Goal: Understand process/instructions

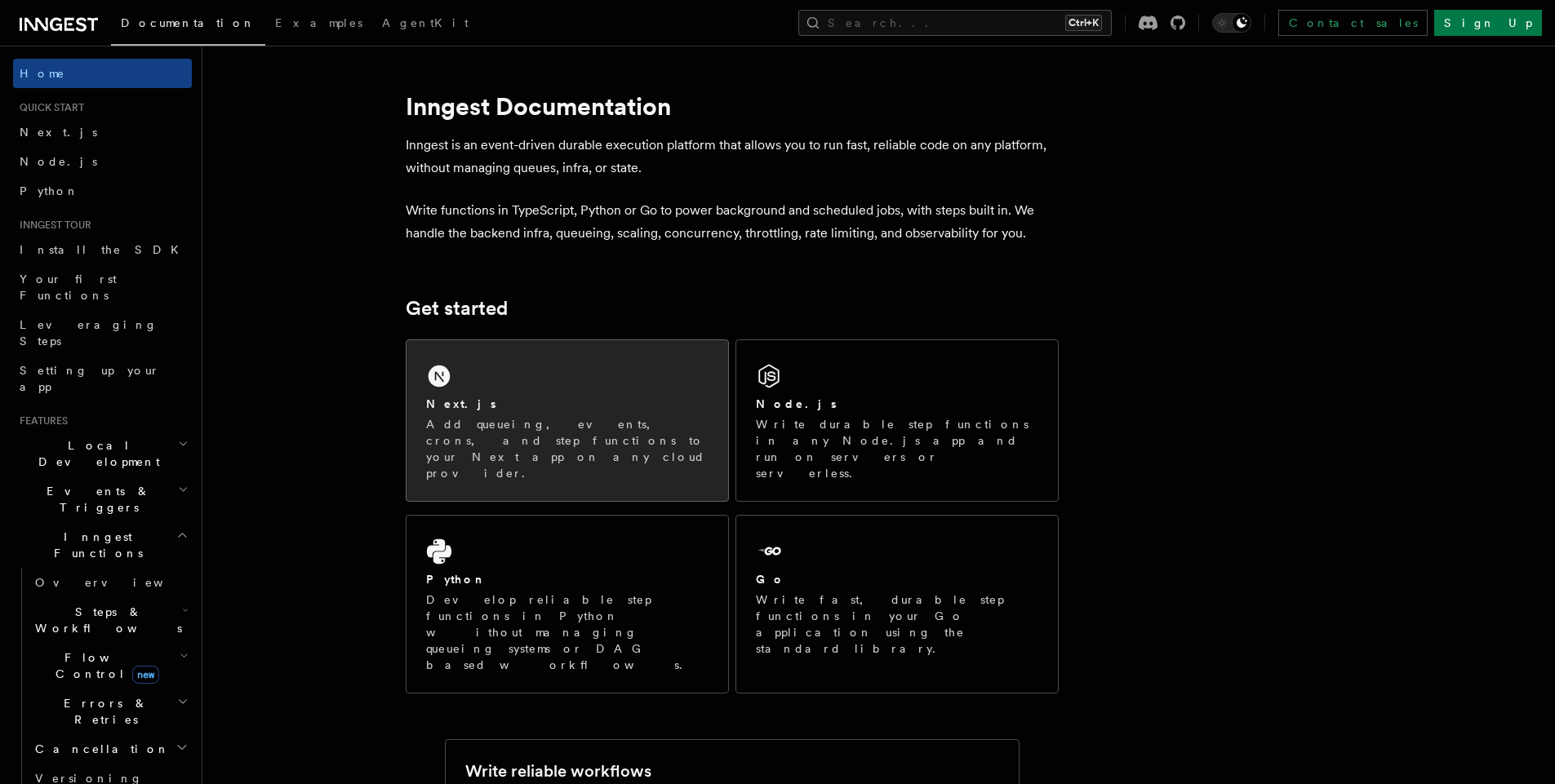
click at [522, 372] on div "Next.js Add queueing, events, crons, and step functions to your Next app on any…" at bounding box center [567, 420] width 321 height 161
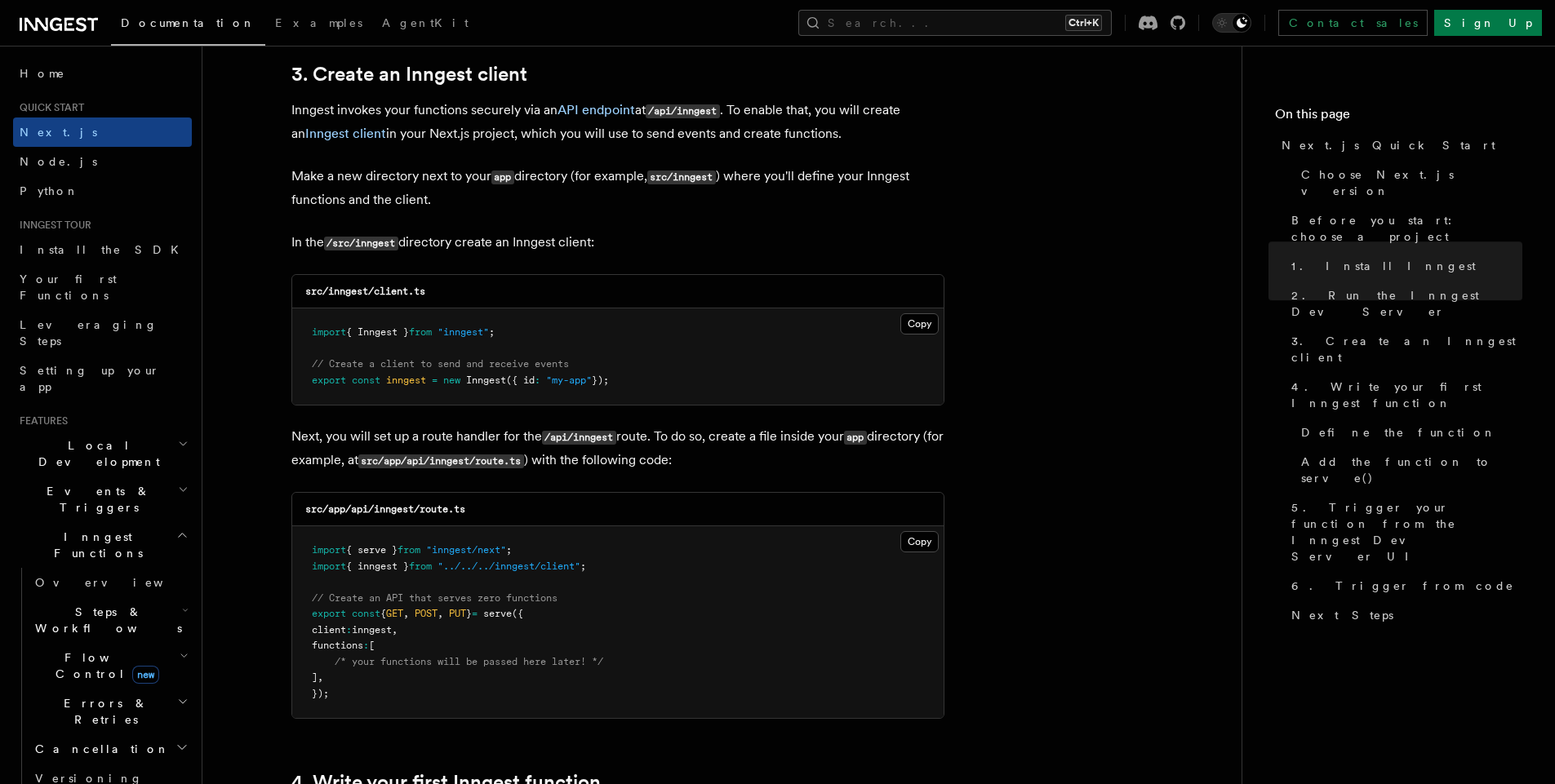
scroll to position [1988, 0]
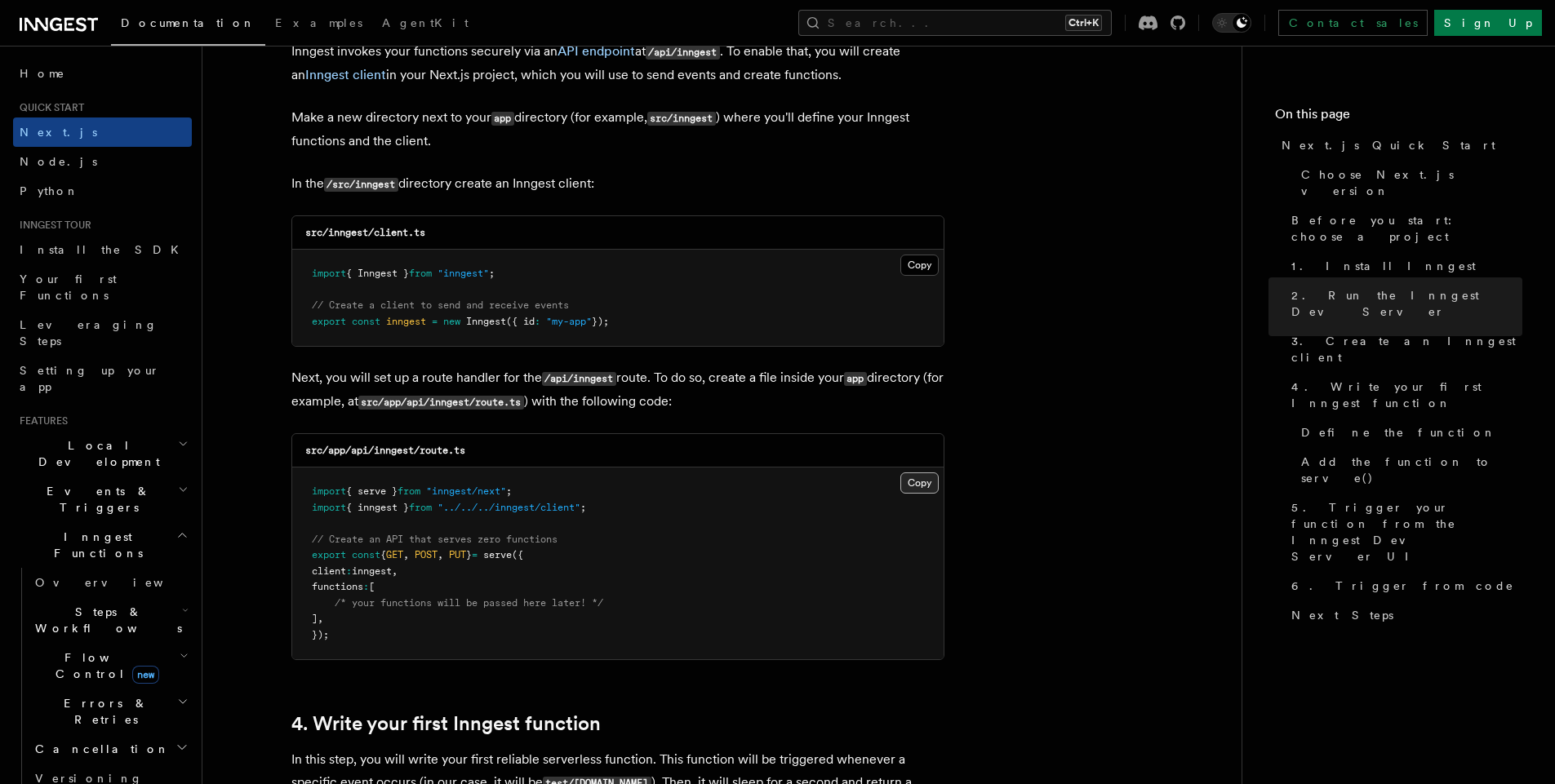
click at [923, 477] on button "Copy Copied" at bounding box center [920, 483] width 38 height 21
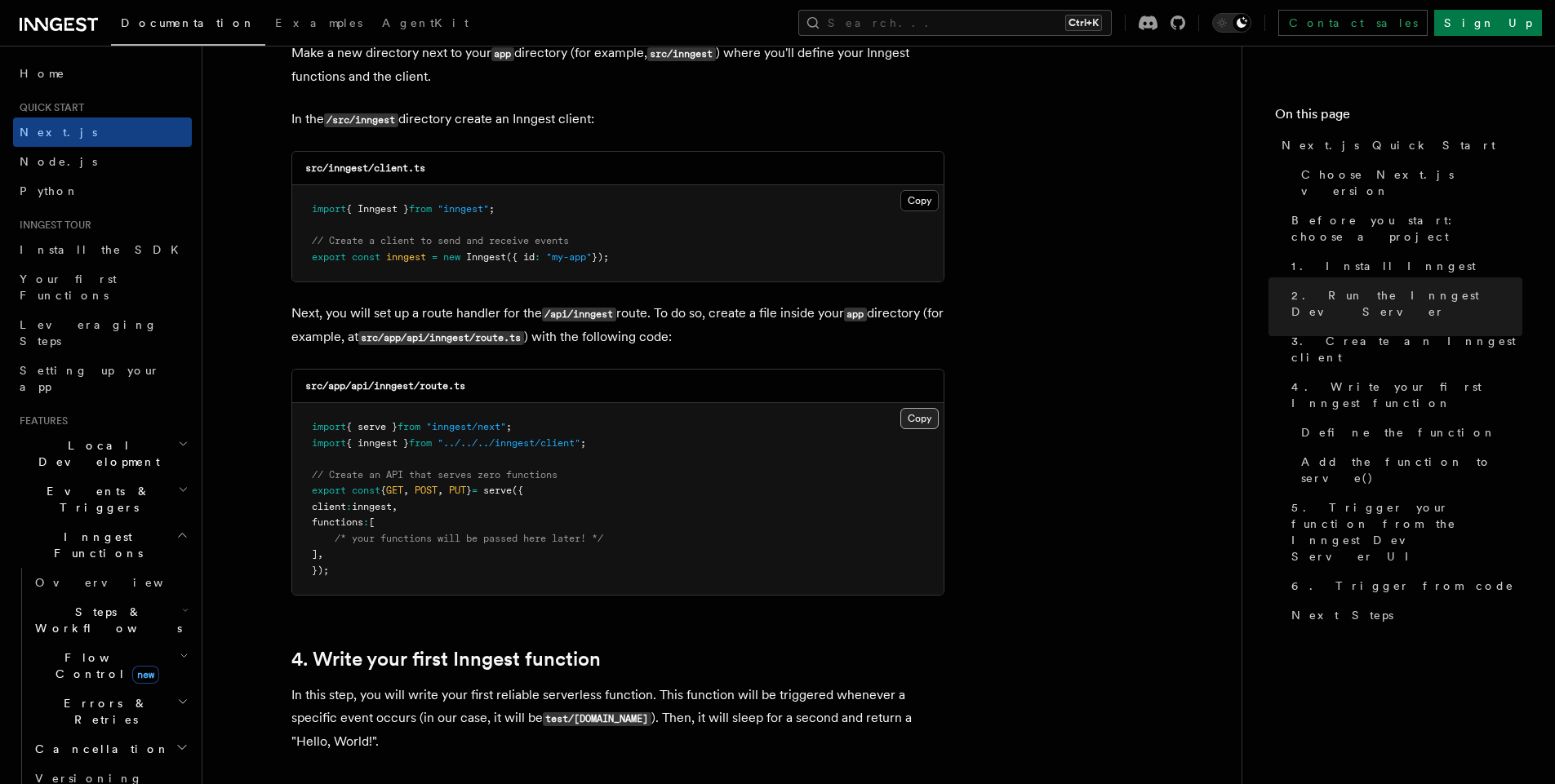
click at [916, 417] on button "Copy Copied" at bounding box center [920, 418] width 38 height 21
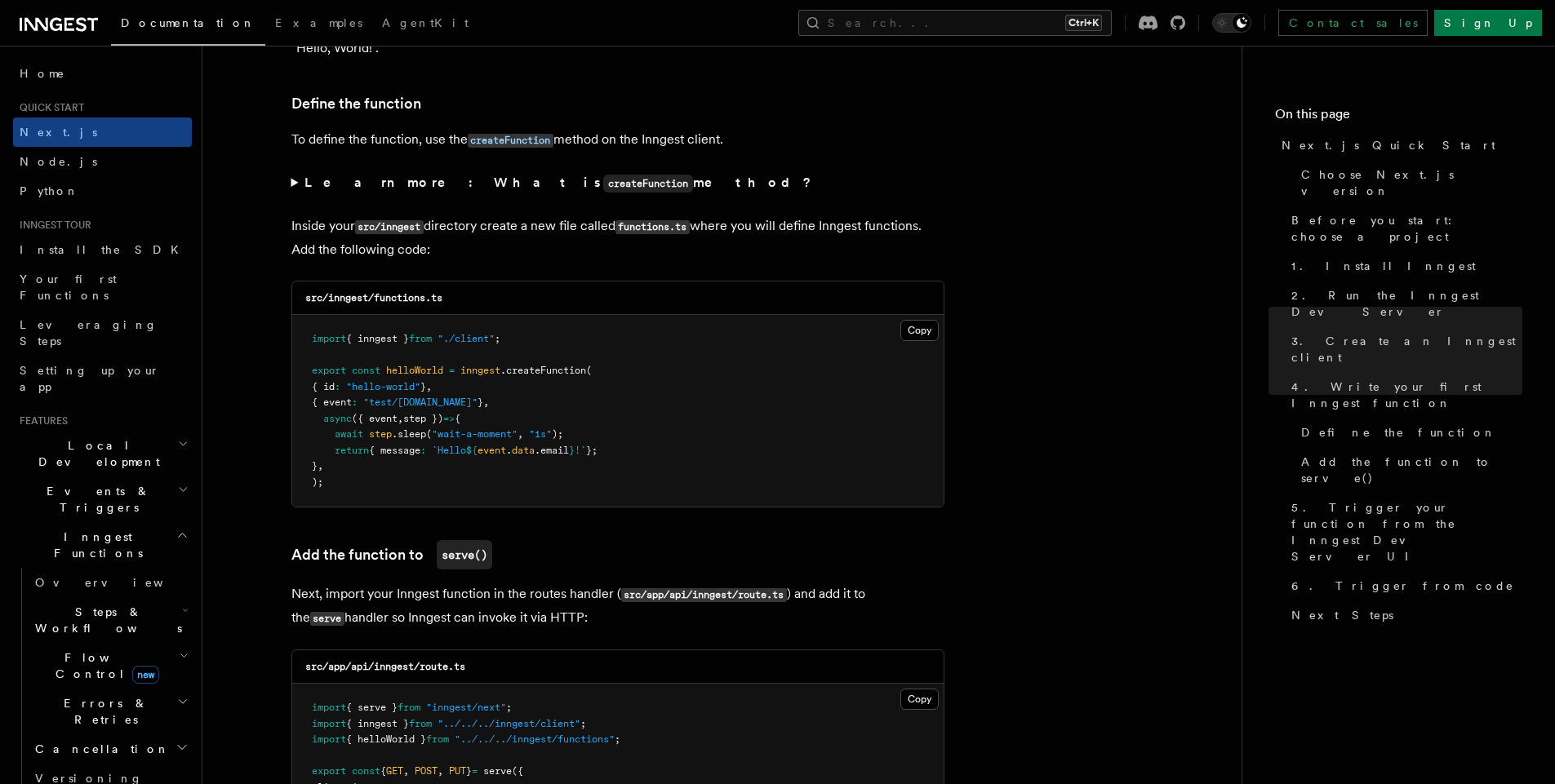
scroll to position [2756, 0]
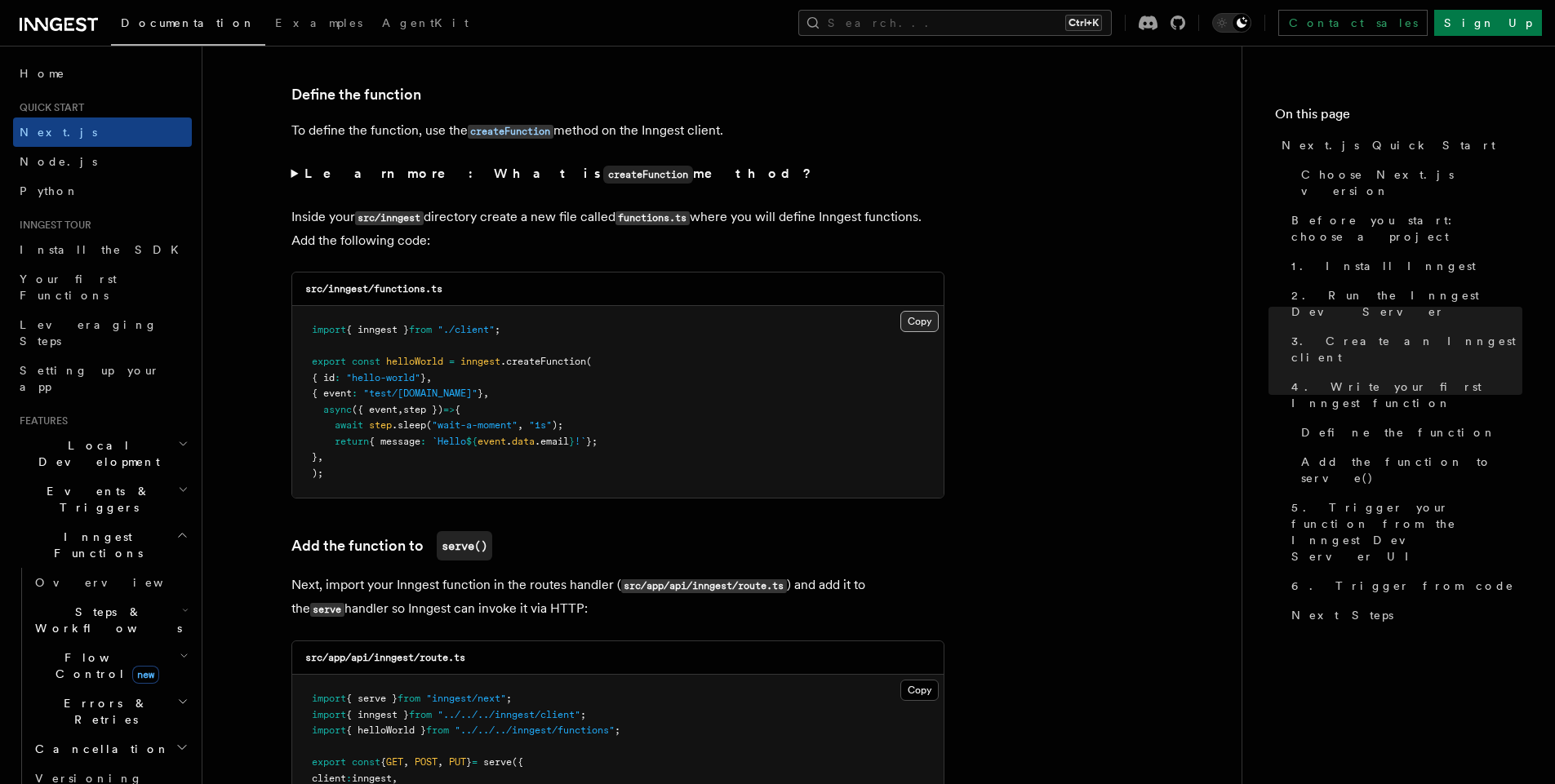
click at [930, 320] on button "Copy Copied" at bounding box center [920, 321] width 38 height 21
